Goal: Transaction & Acquisition: Purchase product/service

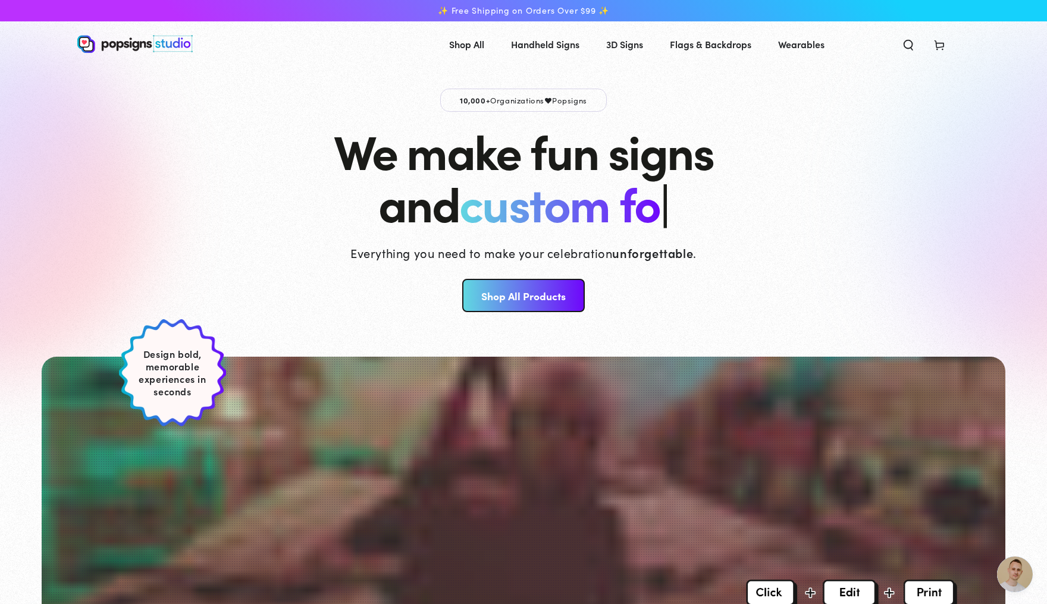
scroll to position [3146, 0]
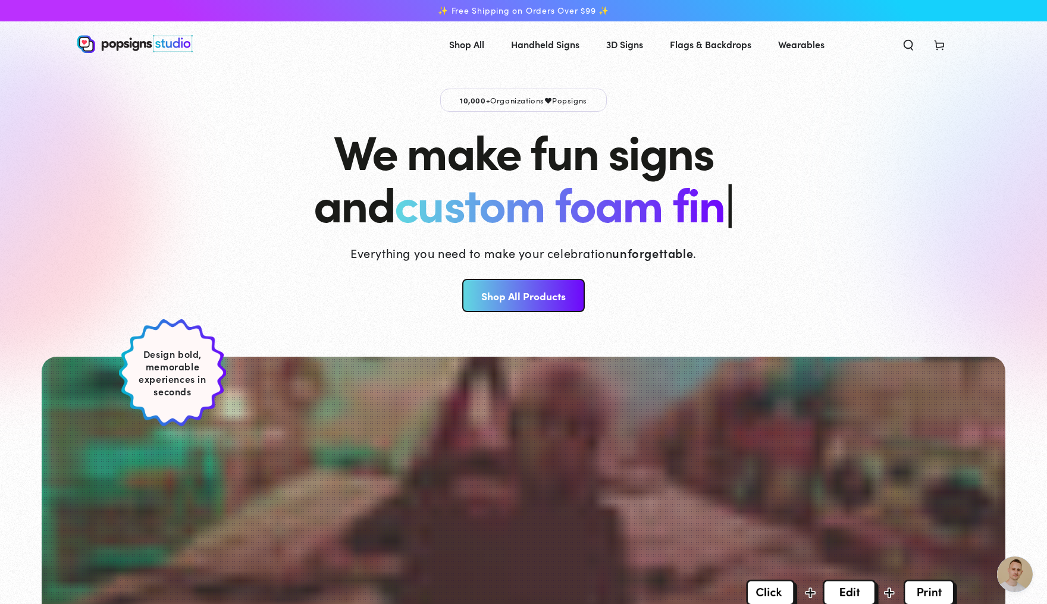
click at [545, 306] on link "Shop All Products" at bounding box center [523, 295] width 122 height 33
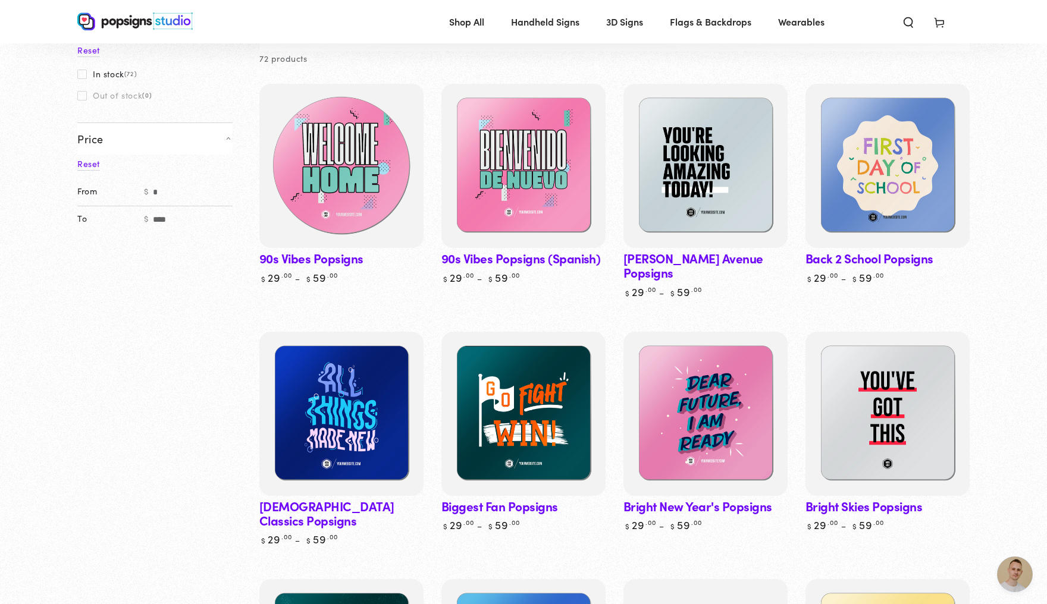
scroll to position [3146, 0]
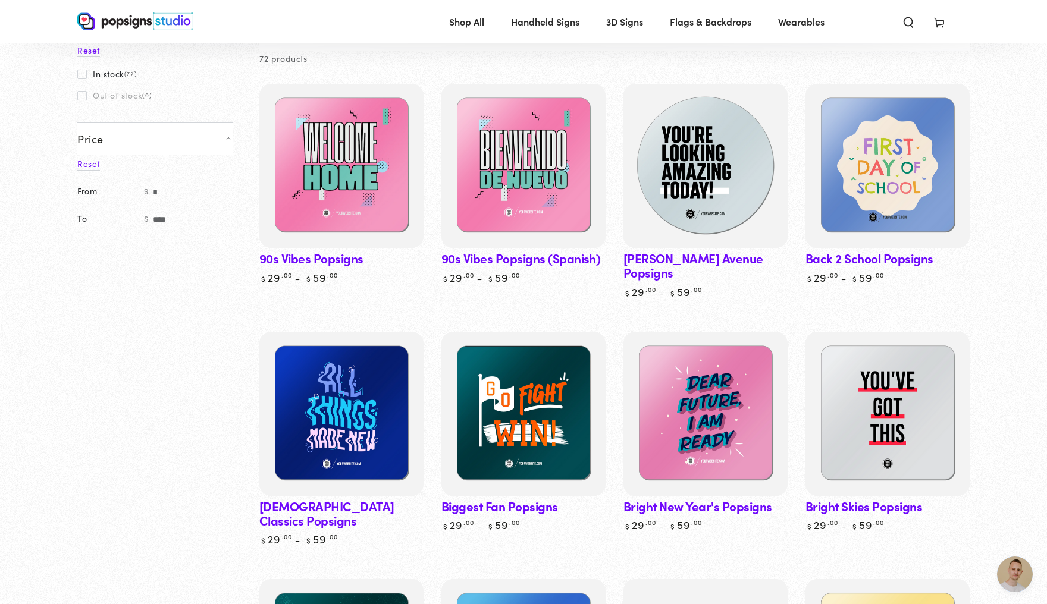
click at [739, 189] on img at bounding box center [705, 166] width 169 height 169
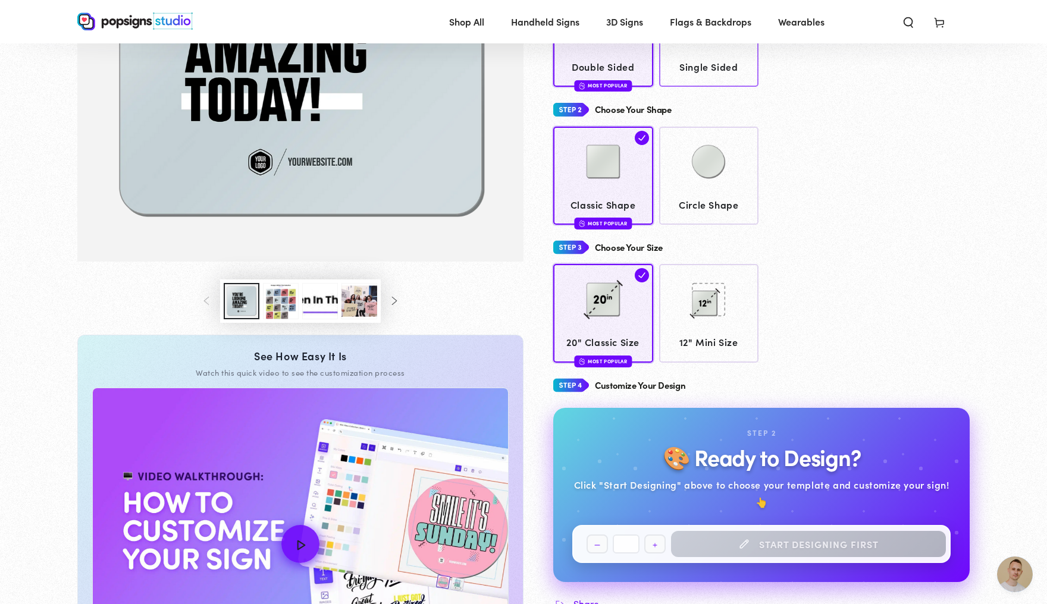
scroll to position [278, 0]
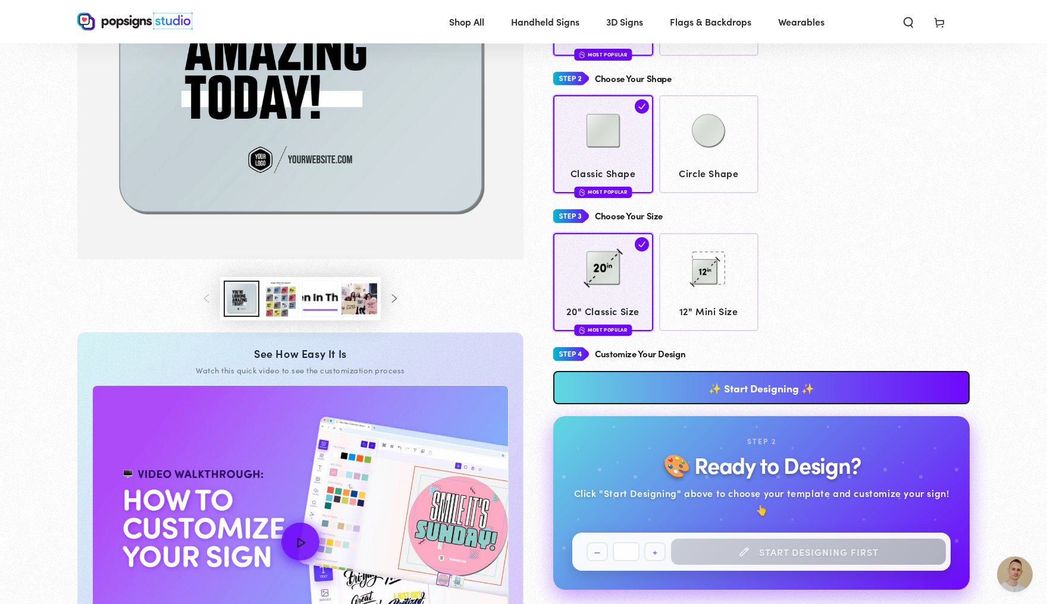
click at [846, 399] on link "✨ Start Designing ✨" at bounding box center [761, 387] width 416 height 33
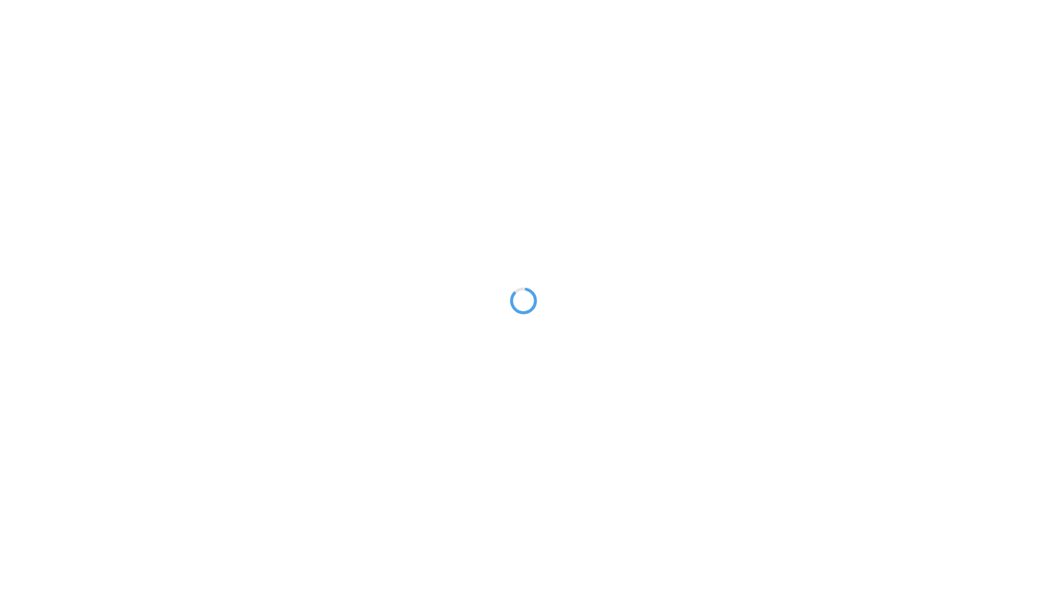
type textarea "An ancient tree with a door leading to a magical world"
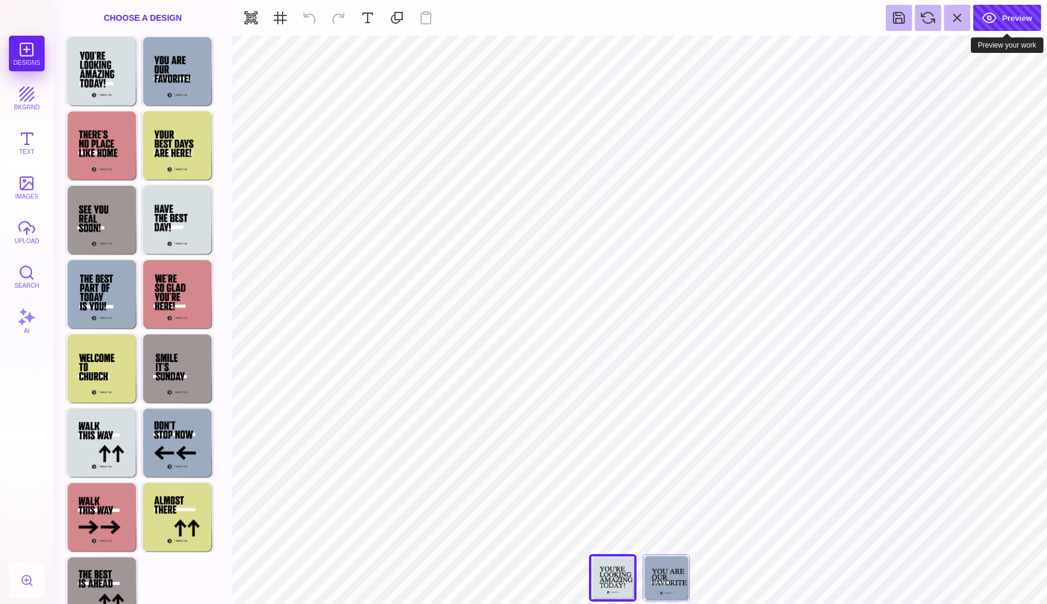
click at [1012, 23] on button "Preview" at bounding box center [1007, 18] width 68 height 26
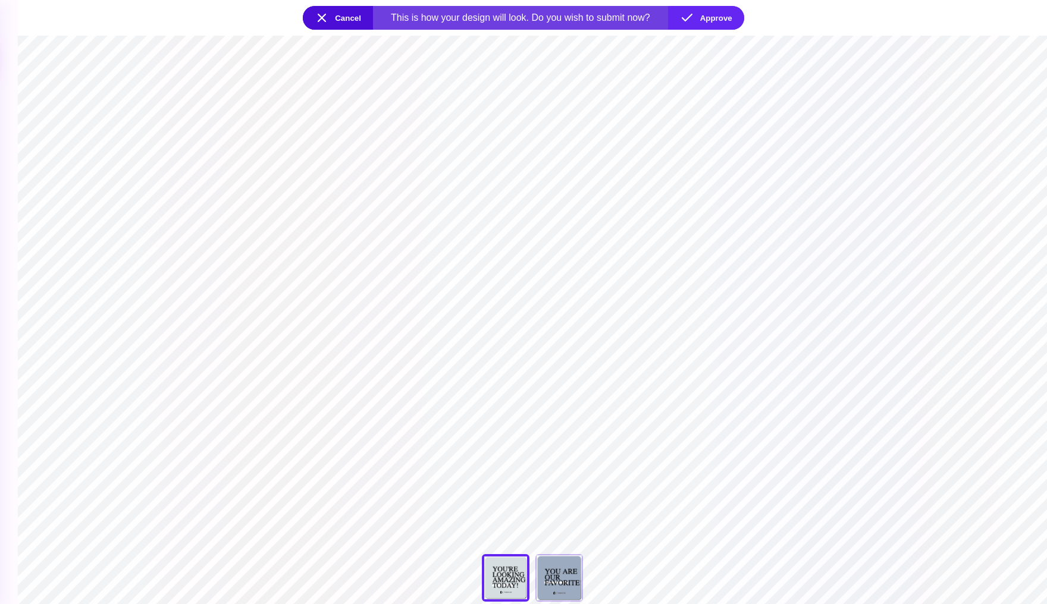
click at [709, 30] on section "Cancel This is how your design will look. Do you wish to submit now? Approve" at bounding box center [523, 18] width 1047 height 36
click at [706, 10] on button "Approve" at bounding box center [706, 18] width 76 height 24
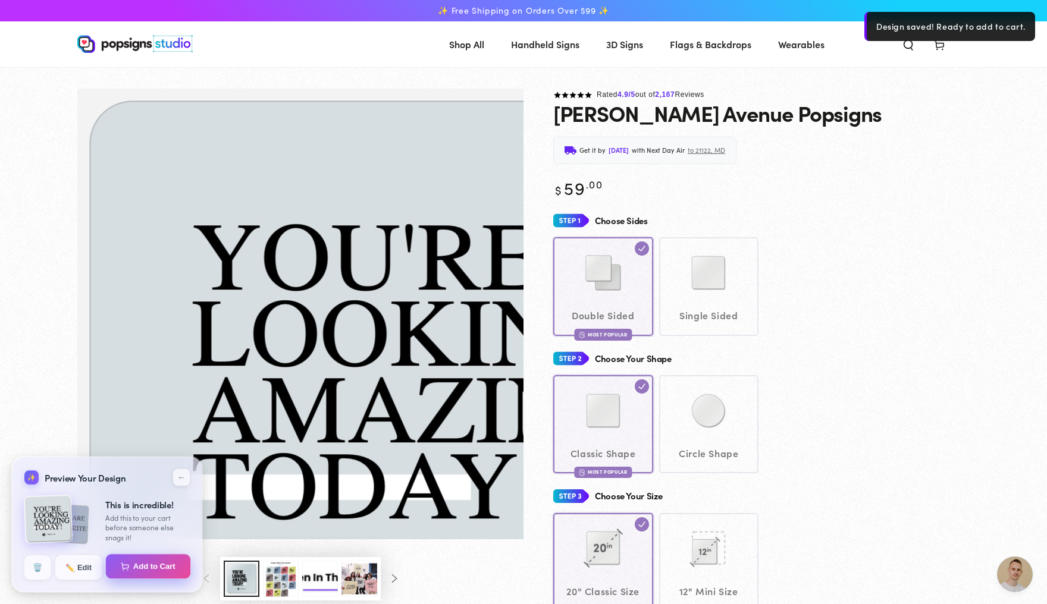
click at [148, 570] on button "Add to Cart" at bounding box center [148, 566] width 85 height 25
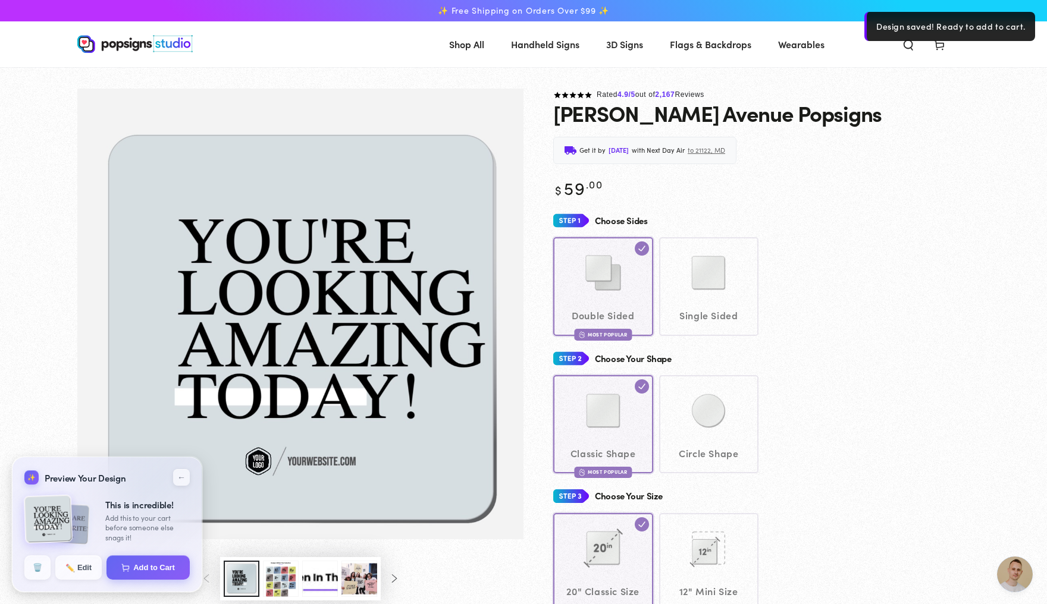
select select "**********"
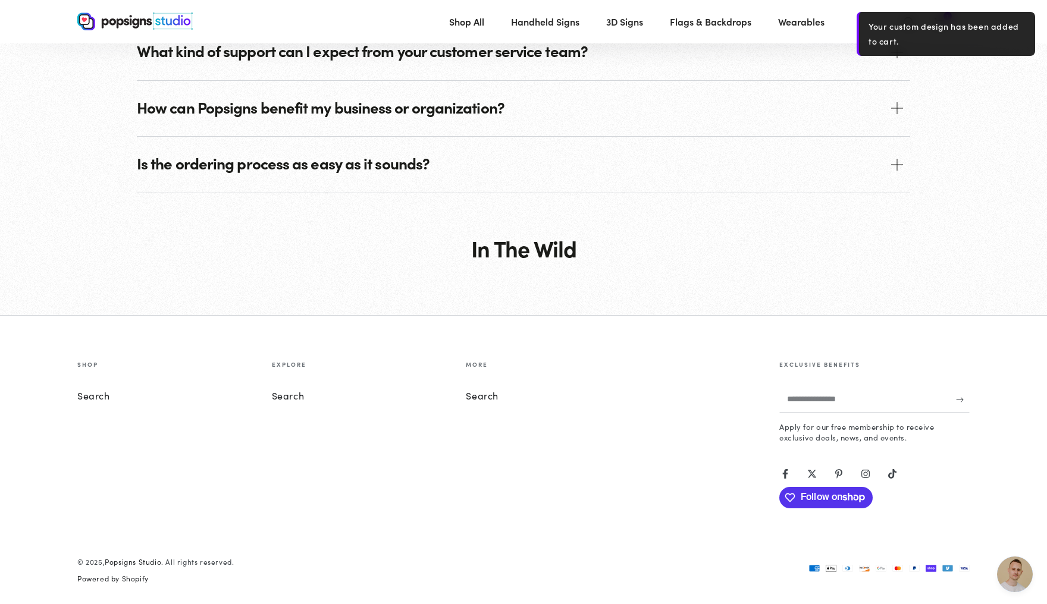
scroll to position [1623, 0]
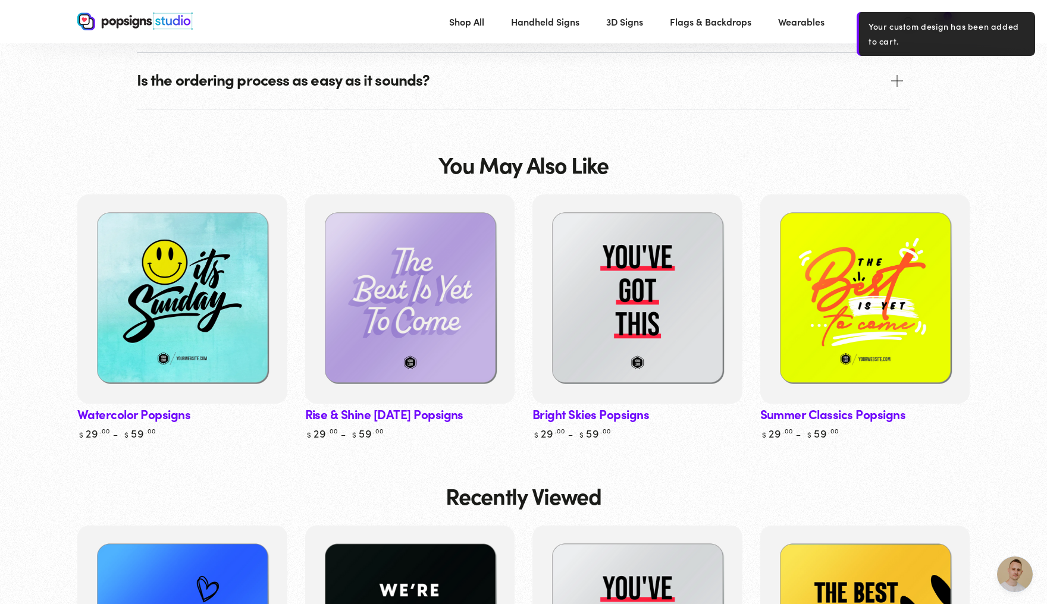
click at [1021, 577] on span "Open chat" at bounding box center [1015, 575] width 36 height 36
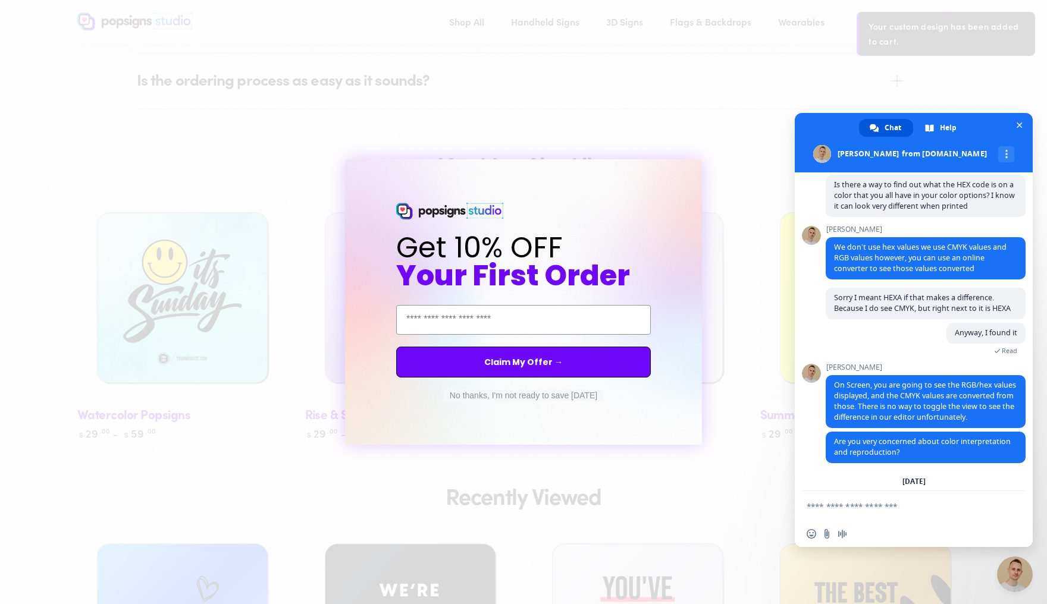
scroll to position [3150, 0]
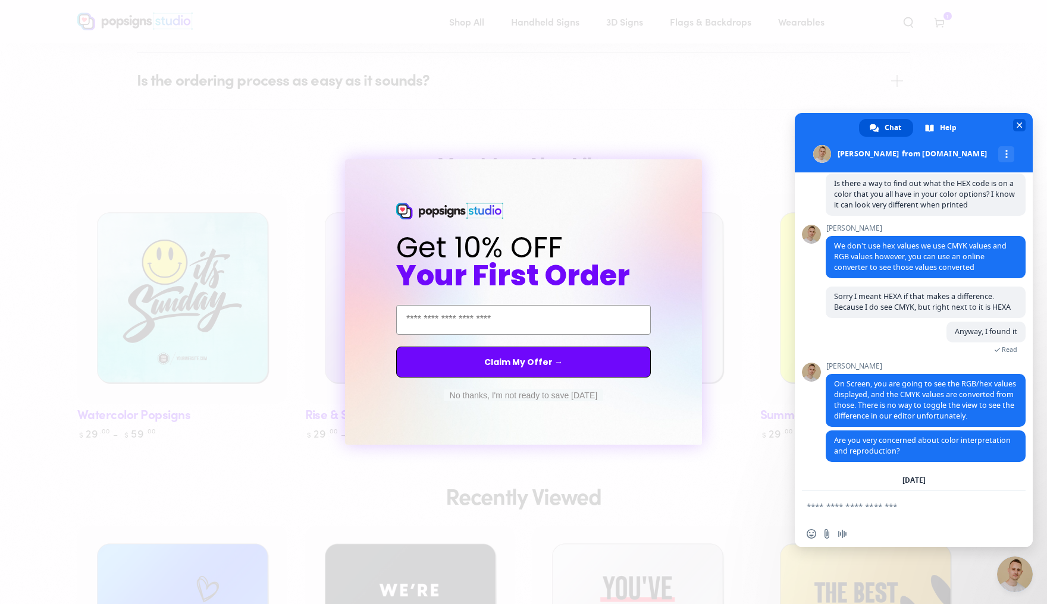
click at [1020, 118] on span at bounding box center [914, 142] width 238 height 59
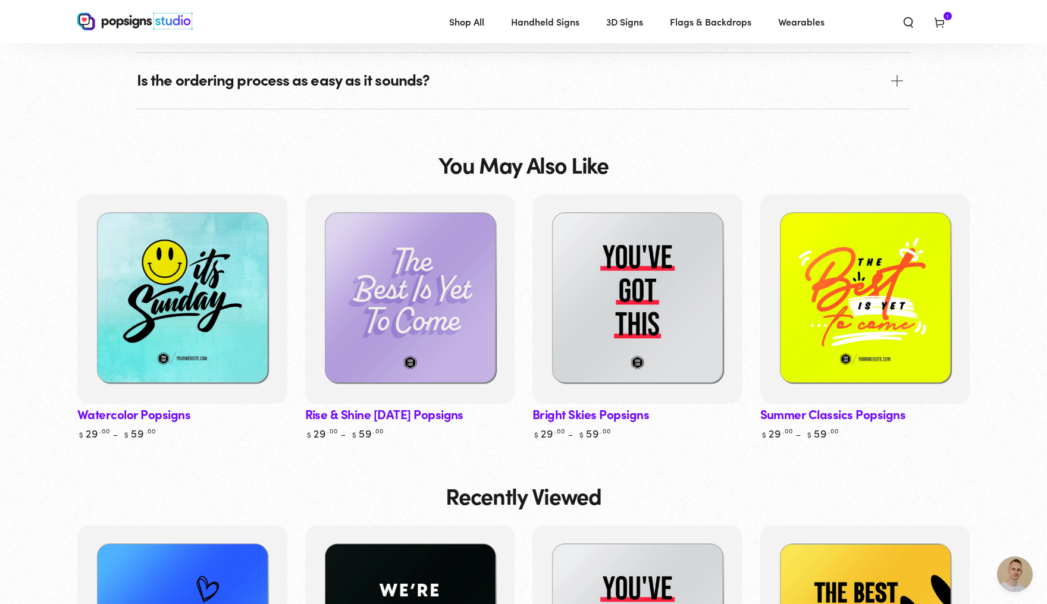
click at [955, 23] on span "Cart 1 1 item" at bounding box center [939, 21] width 31 height 26
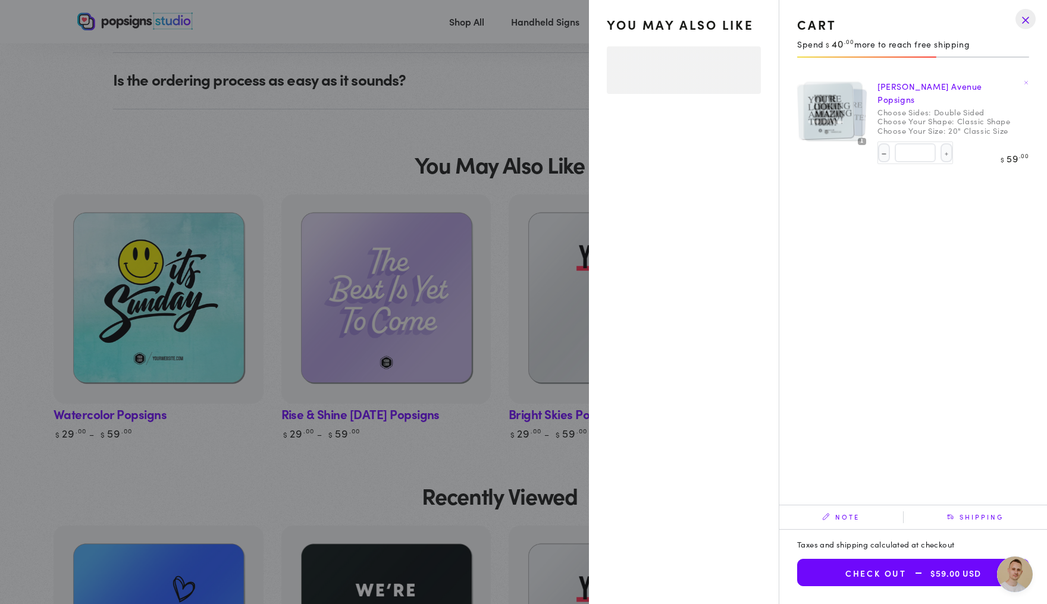
select select "**********"
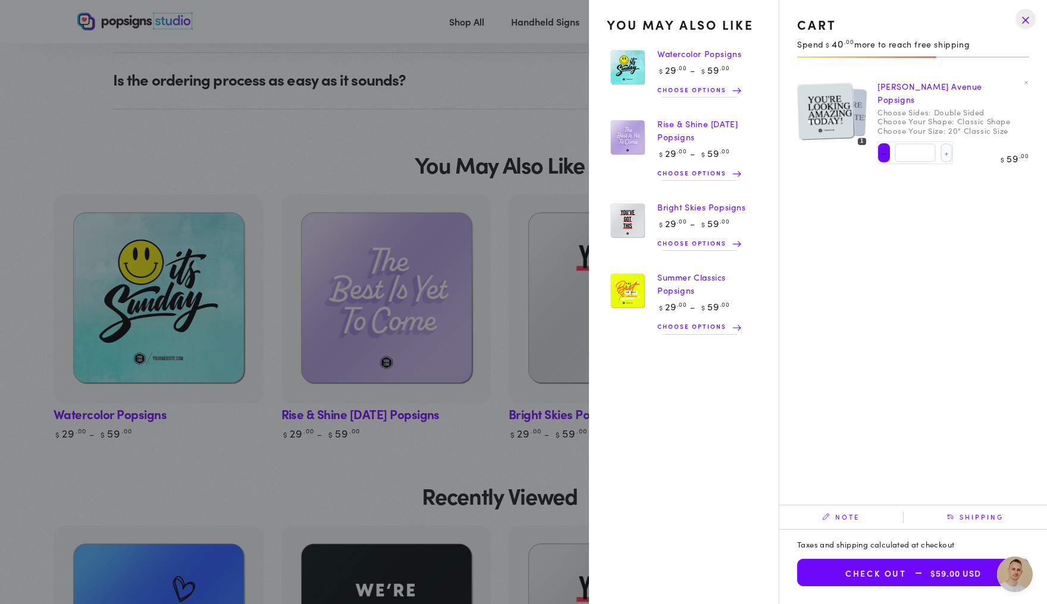
click at [878, 145] on button "Decrease quantity for [PERSON_NAME] Avenue Popsigns" at bounding box center [884, 152] width 12 height 19
type input "*"
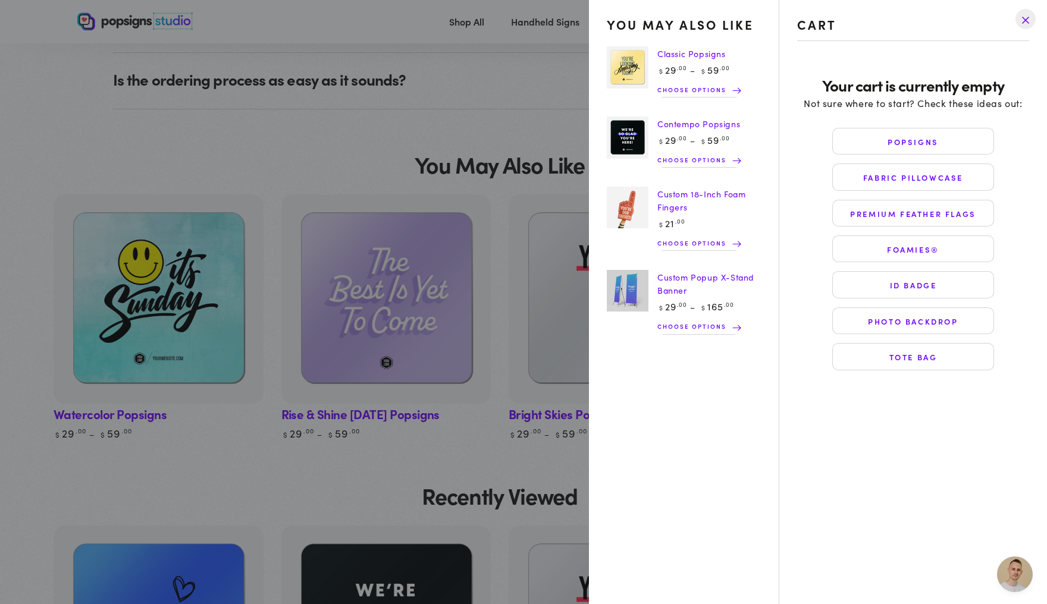
click at [1029, 26] on drawer-close-button at bounding box center [1025, 19] width 31 height 26
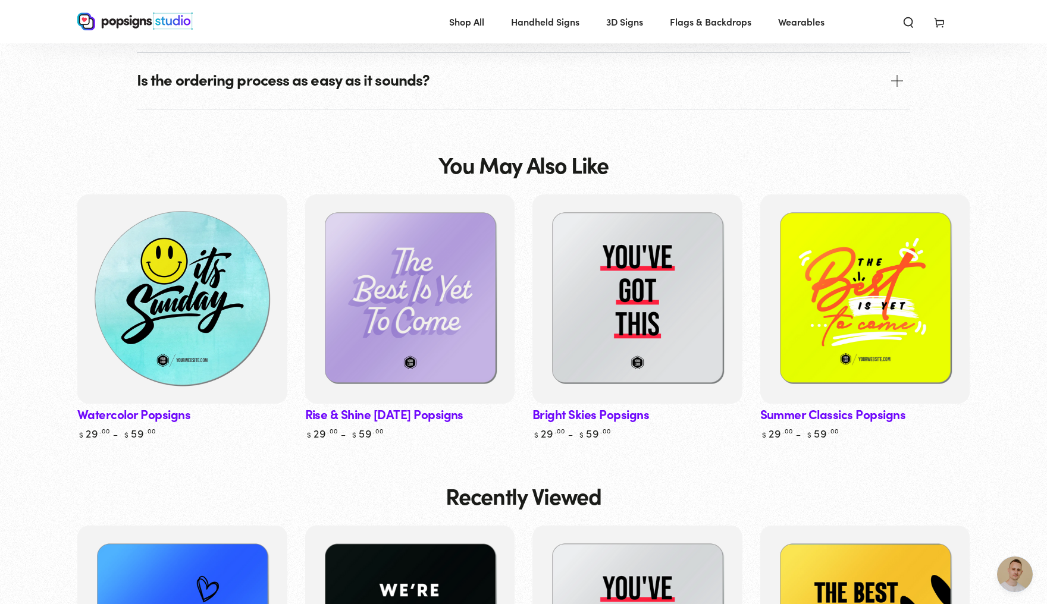
click at [145, 408] on img at bounding box center [182, 300] width 216 height 216
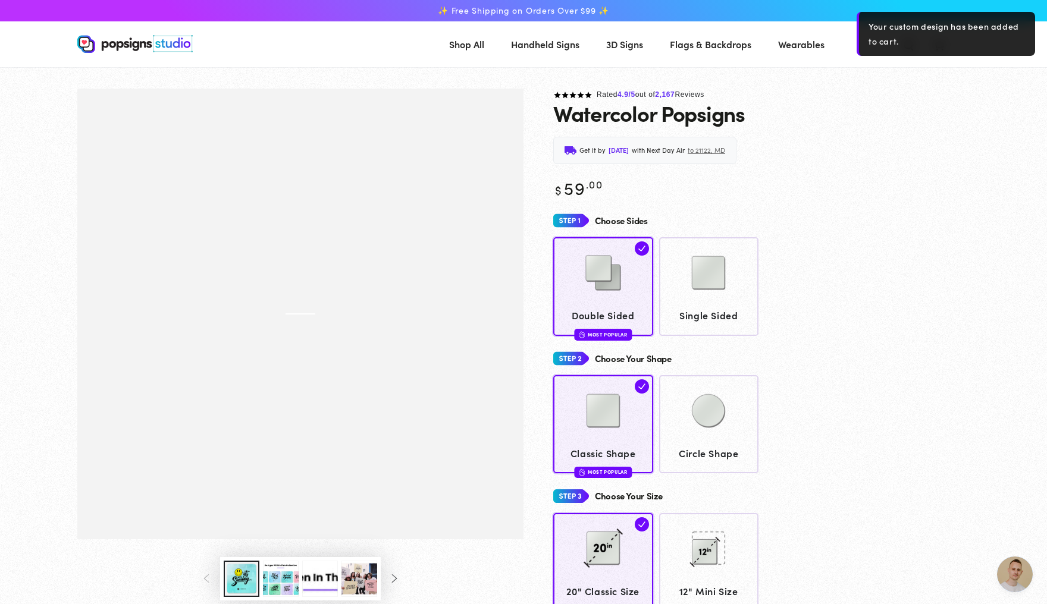
scroll to position [3148, 0]
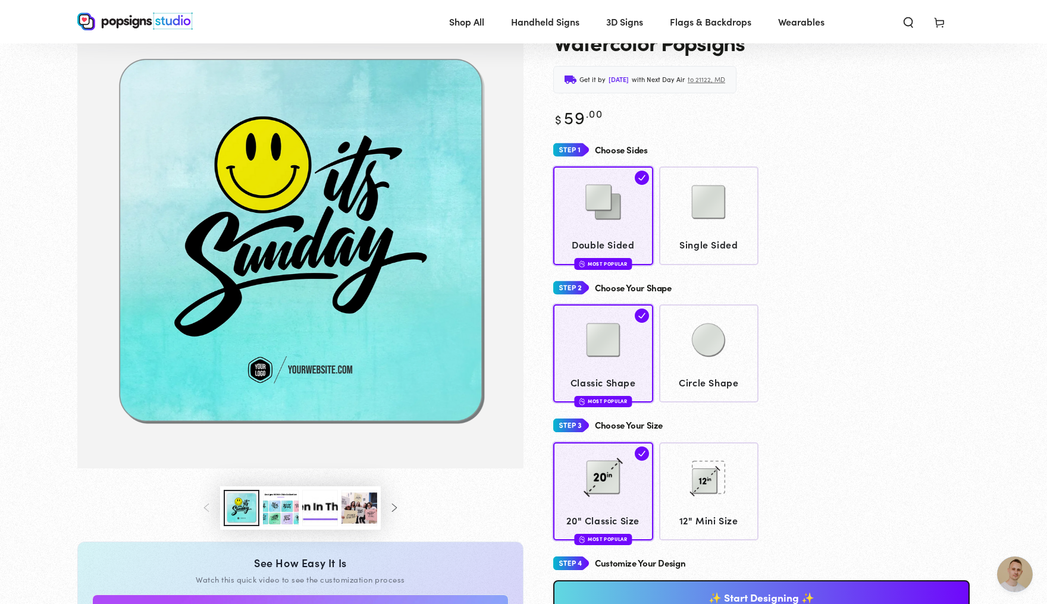
scroll to position [59, 0]
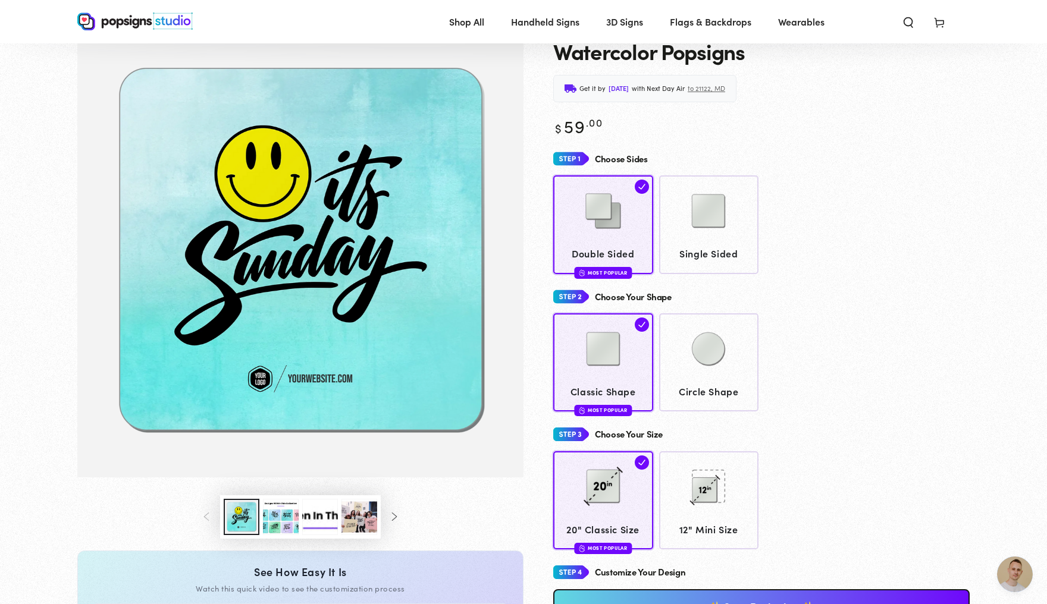
click at [265, 535] on button "Load image 3 in gallery view" at bounding box center [281, 517] width 36 height 36
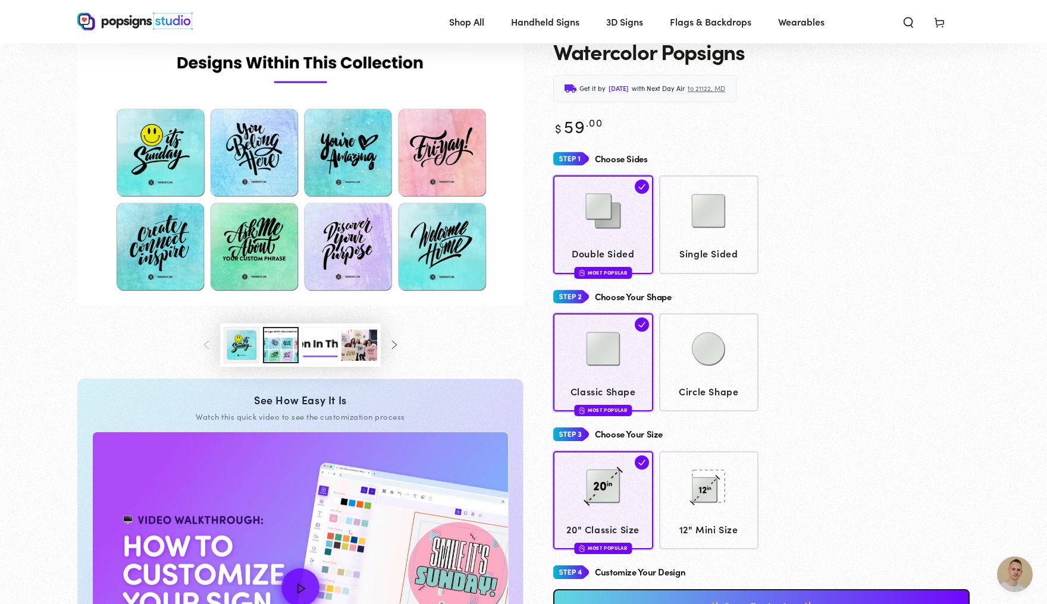
click at [149, 164] on img "Gallery Viewer" at bounding box center [300, 166] width 446 height 279
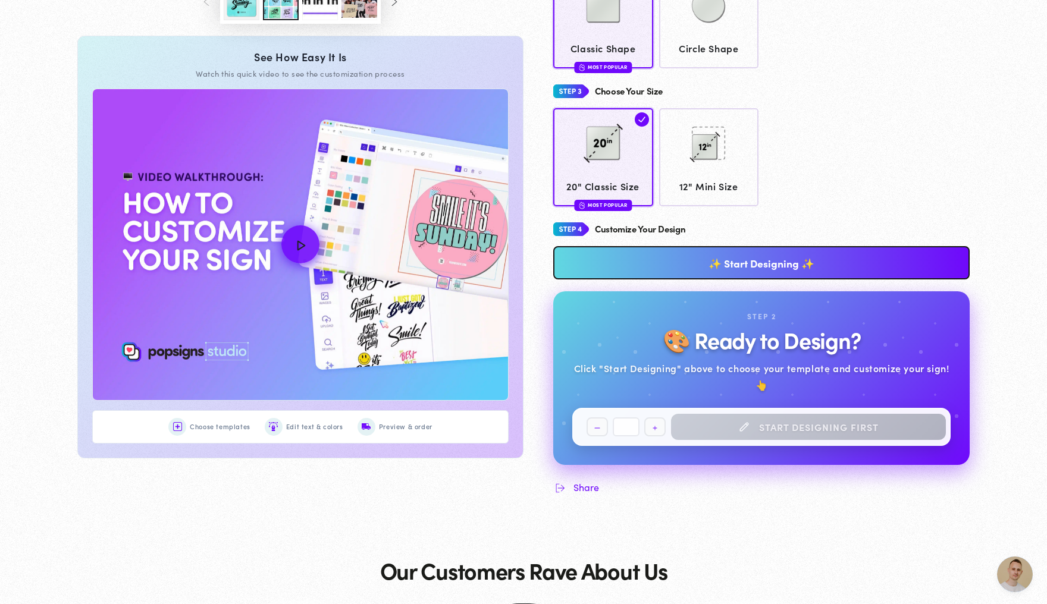
scroll to position [447, 0]
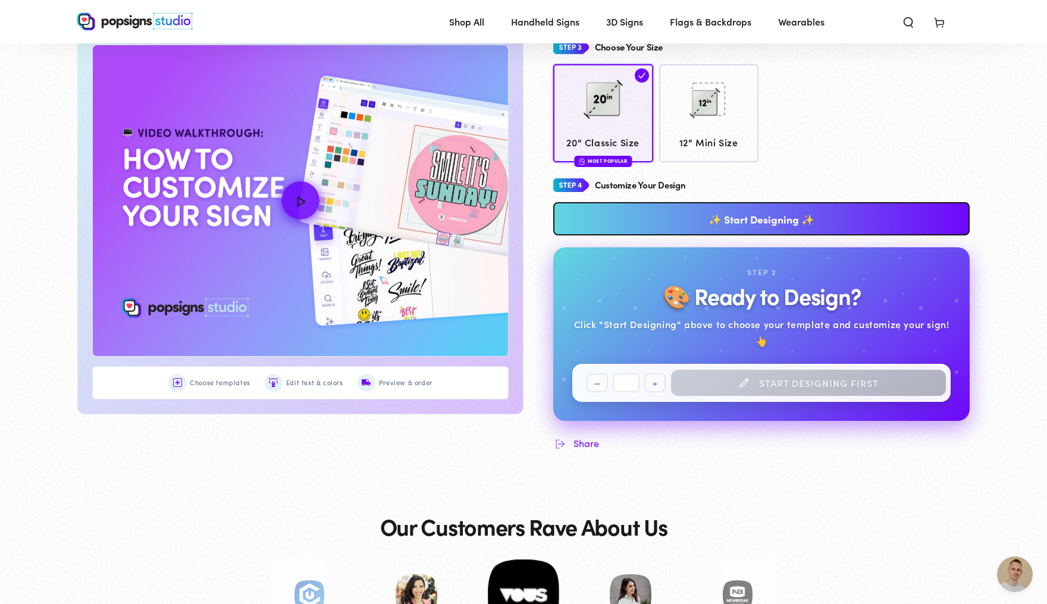
click at [822, 225] on link "✨ Start Designing ✨" at bounding box center [761, 218] width 416 height 33
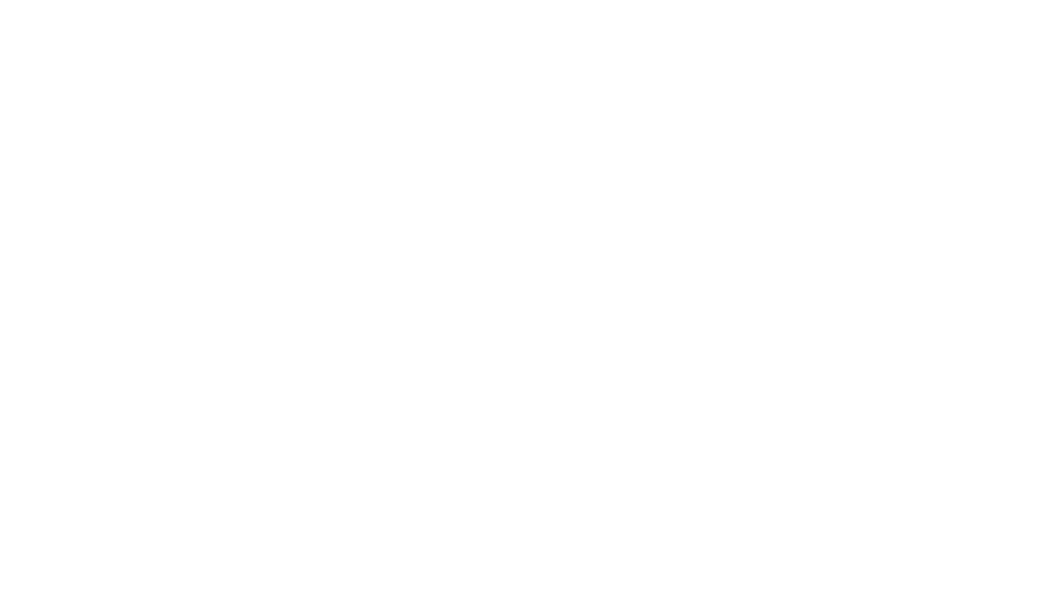
scroll to position [0, 0]
type textarea "An ancient tree with a door leading to a magical world"
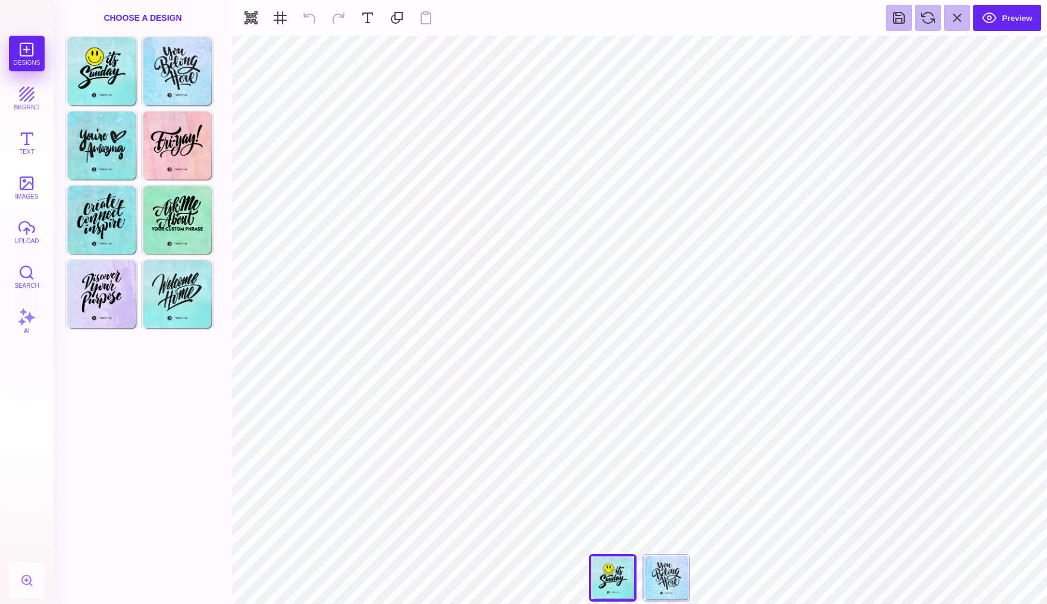
type input "#FFFFFF"
click at [582, 46] on button at bounding box center [586, 50] width 23 height 23
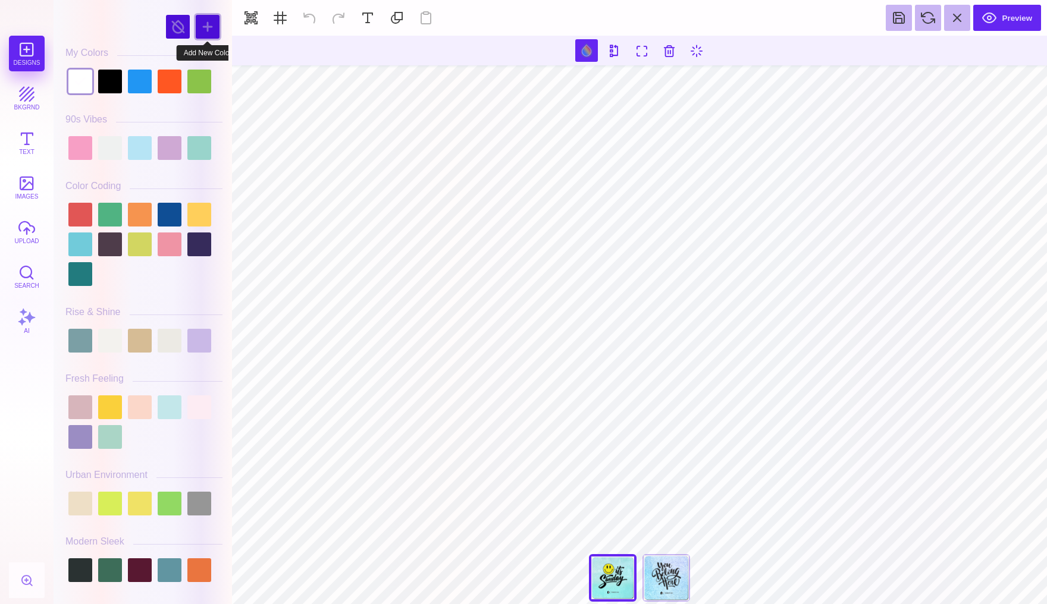
click at [217, 24] on div at bounding box center [208, 27] width 24 height 24
type input "#E244AD"
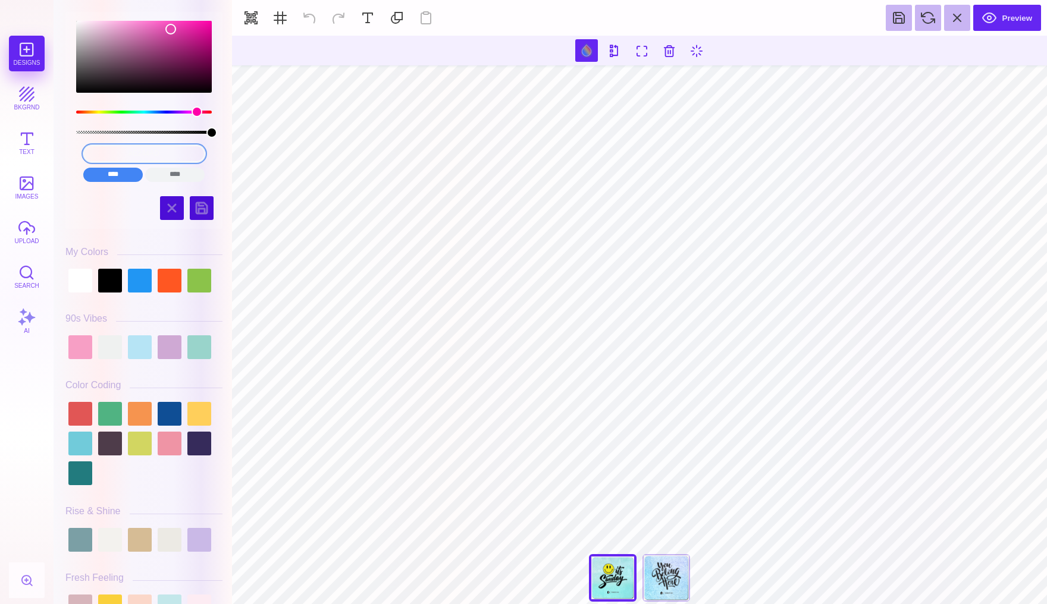
click at [177, 153] on input "#E244AD" at bounding box center [144, 153] width 122 height 17
drag, startPoint x: 177, startPoint y: 153, endPoint x: 98, endPoint y: 153, distance: 79.7
click at [98, 153] on input "#E244AD" at bounding box center [144, 153] width 122 height 17
click at [139, 283] on div at bounding box center [140, 281] width 24 height 24
type input "#2196F3"
